Goal: Task Accomplishment & Management: Manage account settings

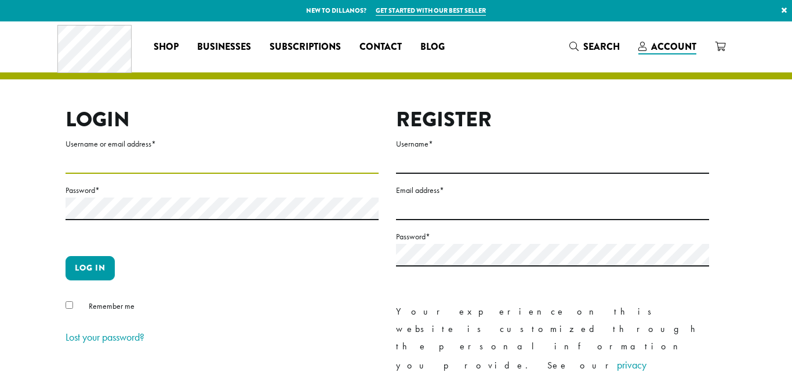
click at [143, 168] on input "Username or email address *" at bounding box center [222, 162] width 313 height 23
type input "**********"
